Goal: Find specific page/section: Find specific page/section

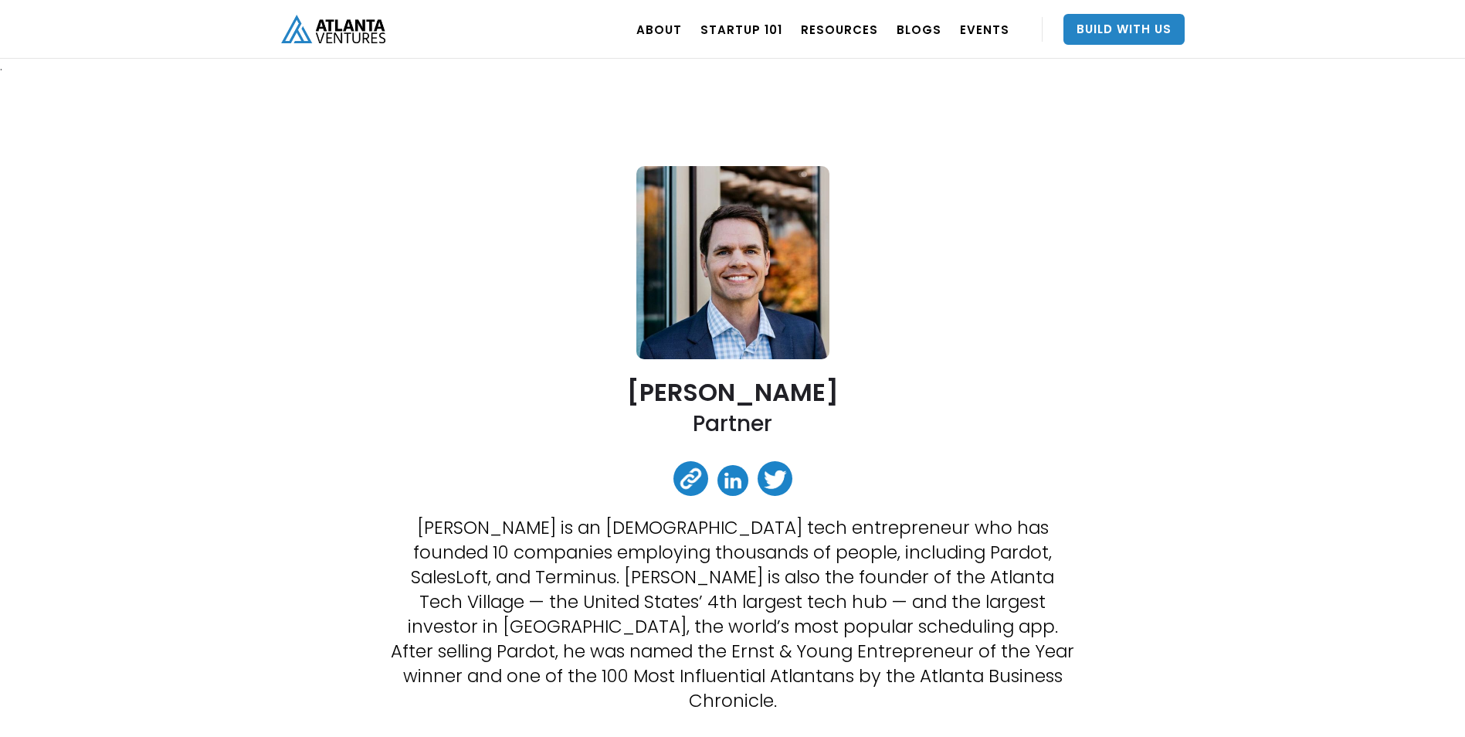
click at [304, 39] on img "home" at bounding box center [333, 29] width 104 height 29
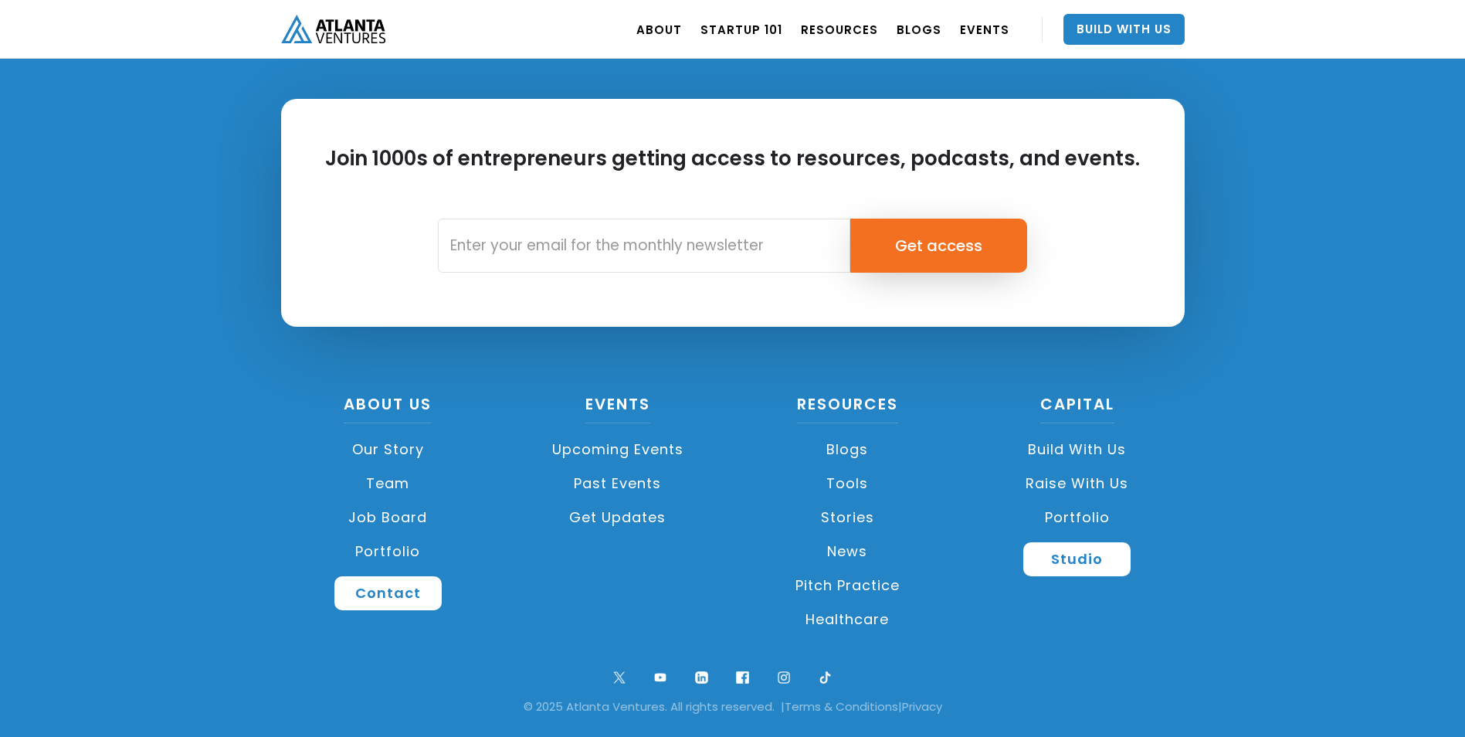
scroll to position [3627, 0]
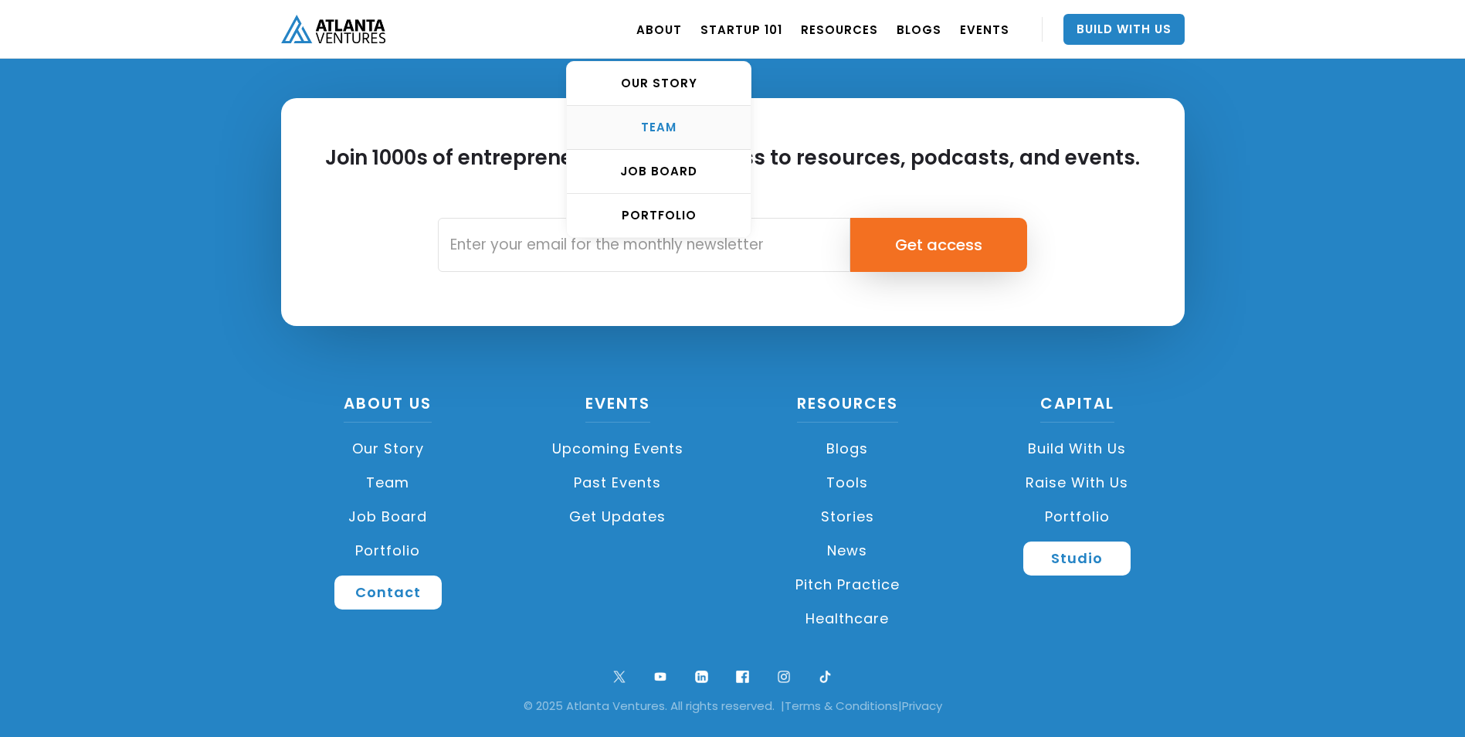
click at [659, 131] on div "TEAM" at bounding box center [659, 127] width 184 height 15
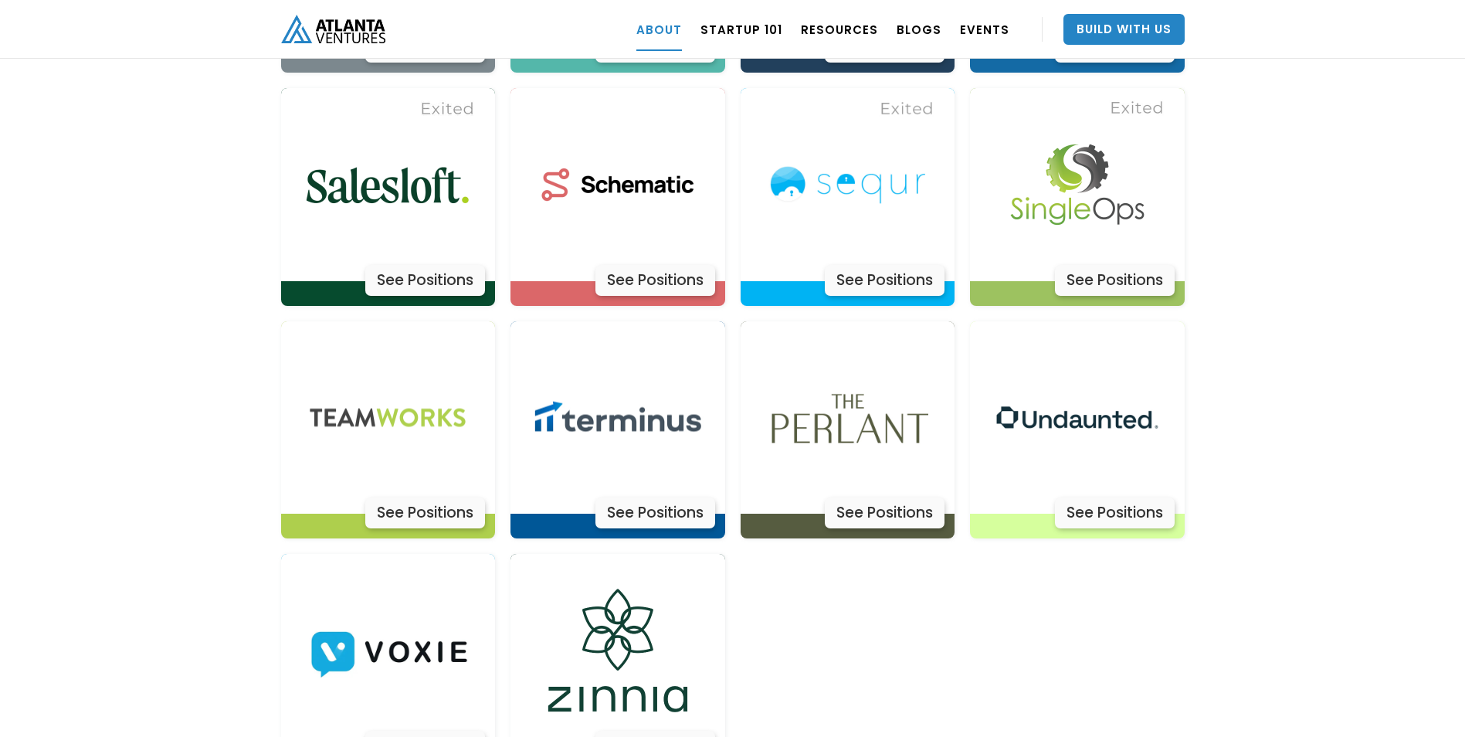
scroll to position [5047, 0]
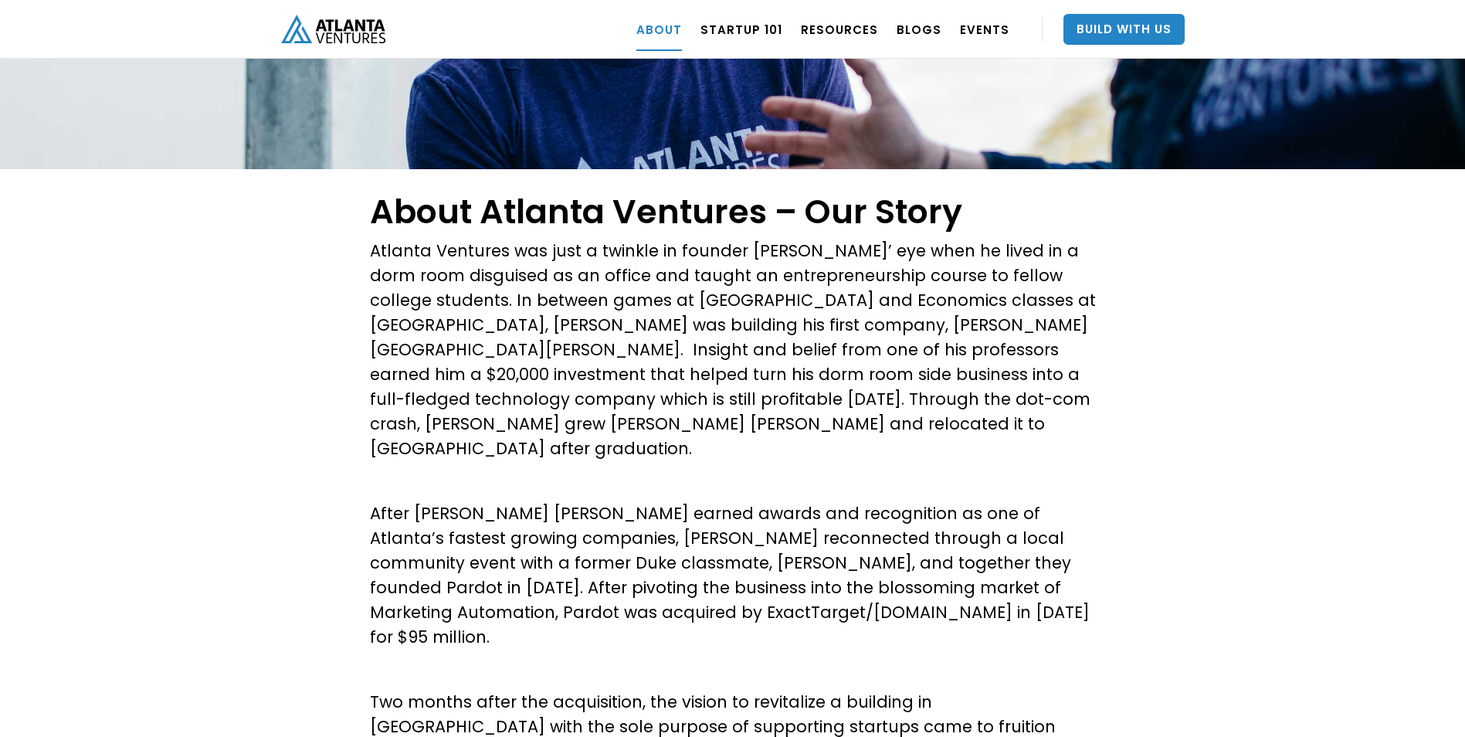
scroll to position [0, 0]
